Goal: Information Seeking & Learning: Learn about a topic

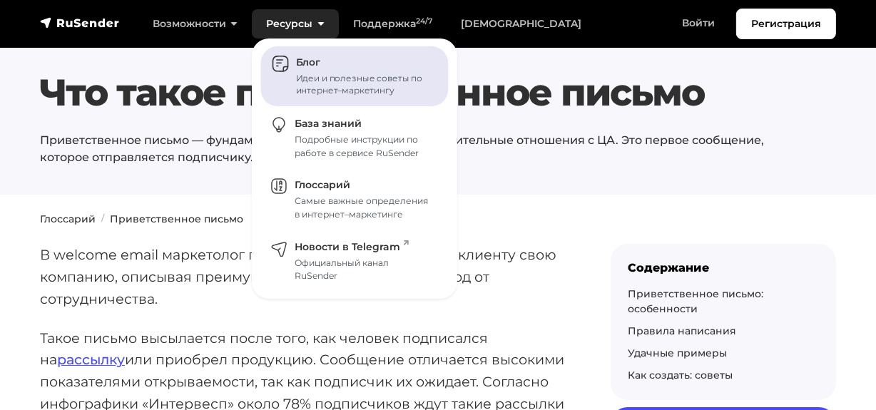
click at [299, 57] on span "Блог" at bounding box center [308, 62] width 24 height 13
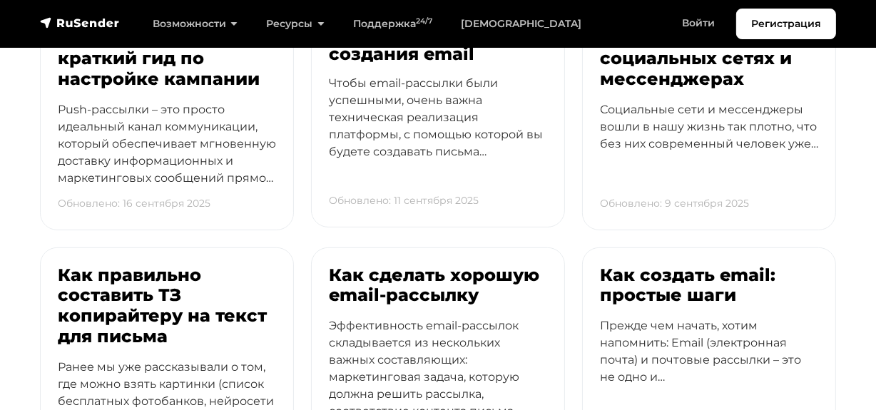
scroll to position [583, 0]
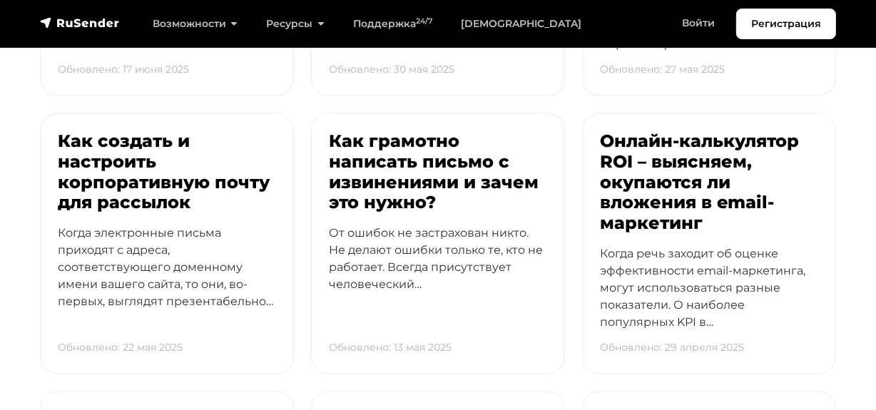
scroll to position [1815, 0]
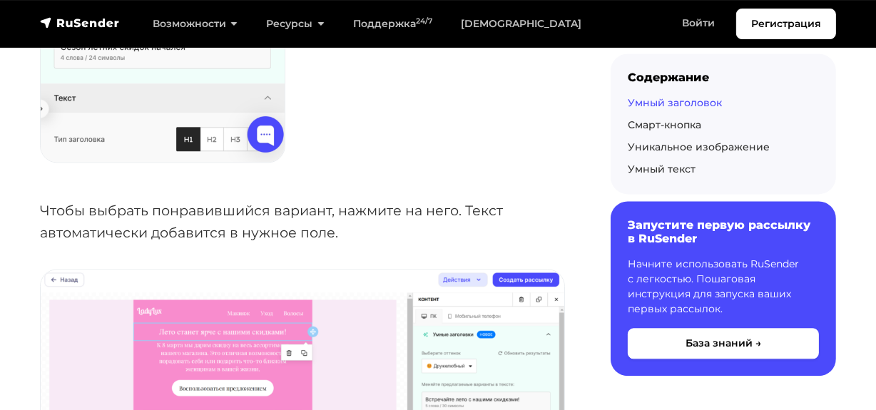
scroll to position [3176, 0]
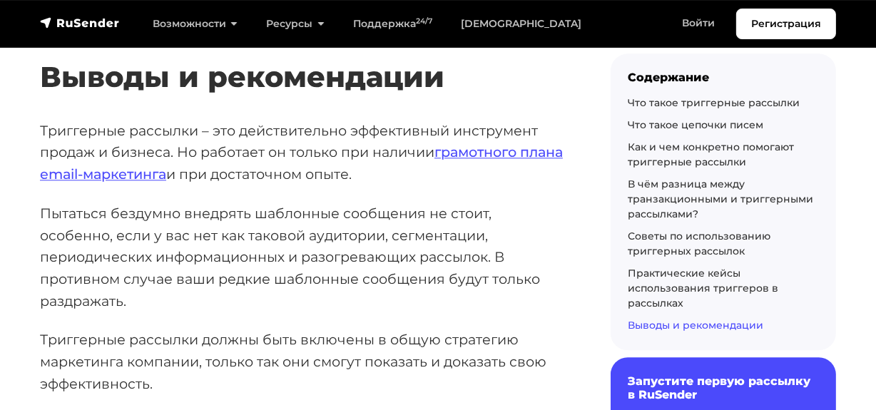
scroll to position [12798, 0]
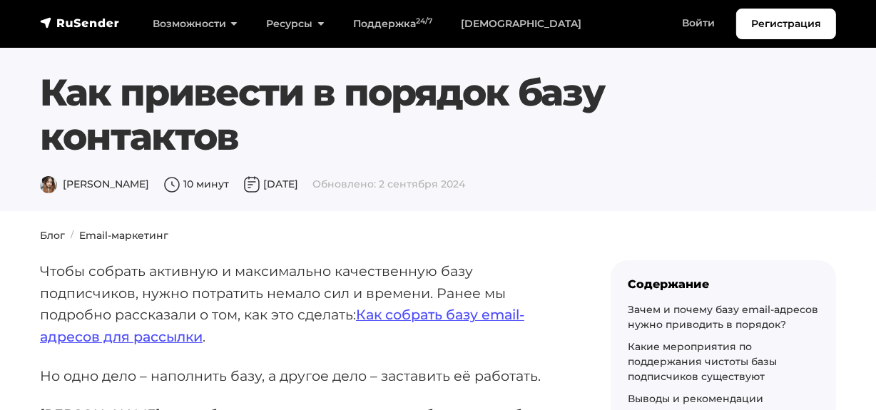
drag, startPoint x: 44, startPoint y: 87, endPoint x: 241, endPoint y: 143, distance: 204.5
click at [241, 143] on h1 "Как привести в порядок базу контактов" at bounding box center [404, 115] width 728 height 89
copy h1 "Как привести в порядок базу контактов"
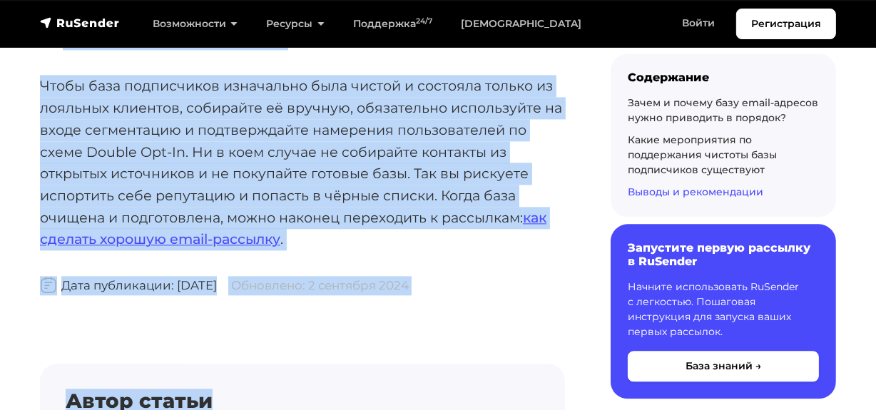
scroll to position [7625, 0]
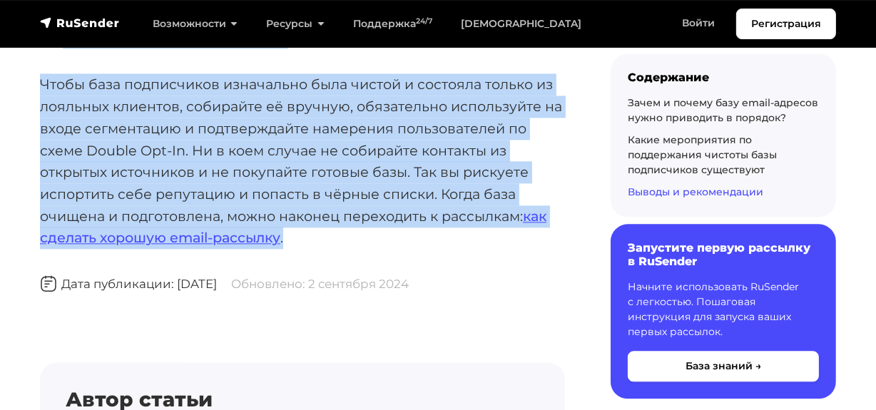
drag, startPoint x: 42, startPoint y: 205, endPoint x: 336, endPoint y: 257, distance: 298.3
copy div "Чтобы собрать активную и максимально качественную базу подписчиков, нужно потра…"
click at [650, 115] on link "Зачем и почему базу email-адресов нужно приводить в порядок?" at bounding box center [722, 110] width 190 height 28
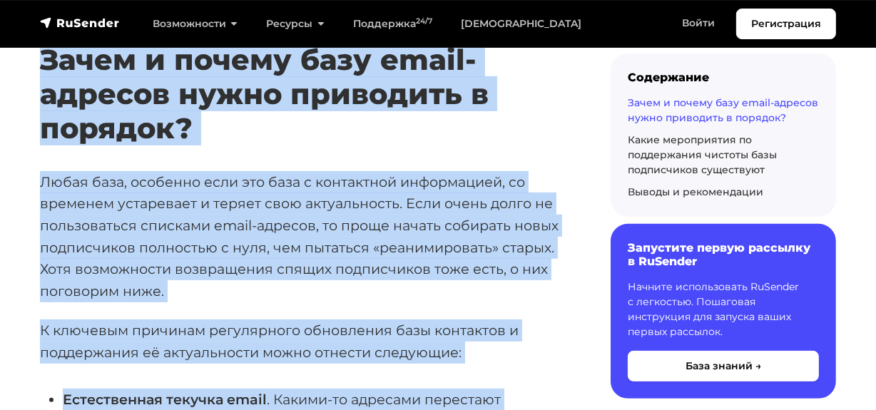
click at [195, 214] on p "Любая база, особенно если это база с контактной информацией, со временем устаре…" at bounding box center [302, 236] width 525 height 131
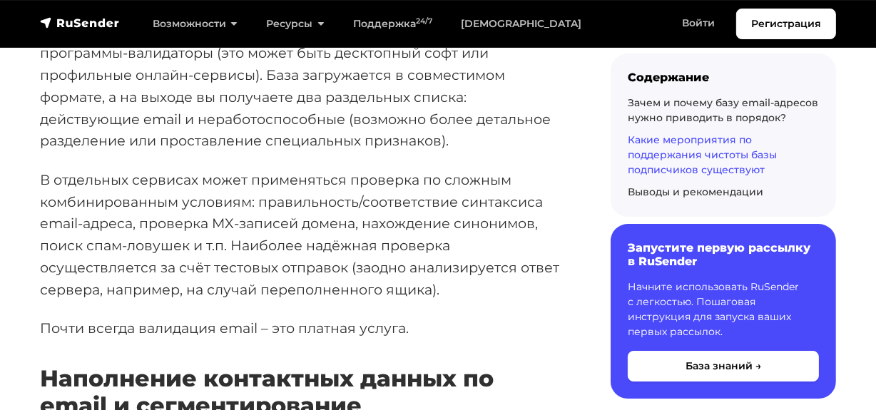
scroll to position [4418, 0]
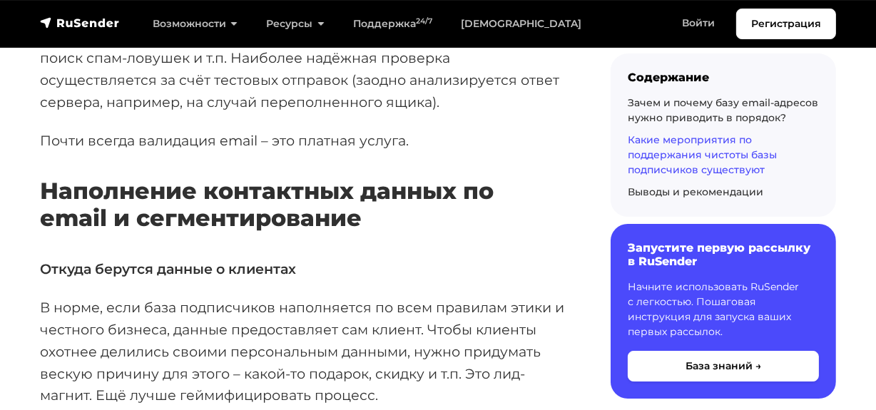
click at [675, 156] on link "Какие мероприятия по поддержания чистоты базы подписчиков существуют" at bounding box center [701, 154] width 149 height 43
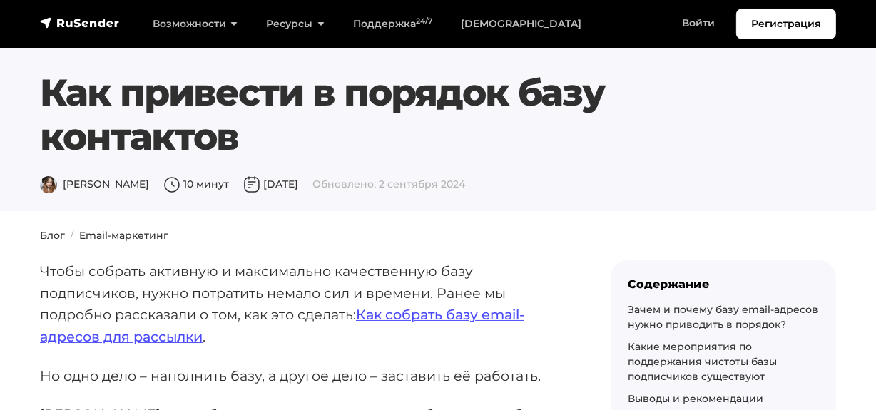
drag, startPoint x: 51, startPoint y: 90, endPoint x: 250, endPoint y: 140, distance: 205.1
click at [250, 140] on h1 "Как привести в порядок базу контактов" at bounding box center [404, 115] width 728 height 89
copy h1 "Как привести в порядок базу контактов"
